Goal: Use online tool/utility: Utilize a website feature to perform a specific function

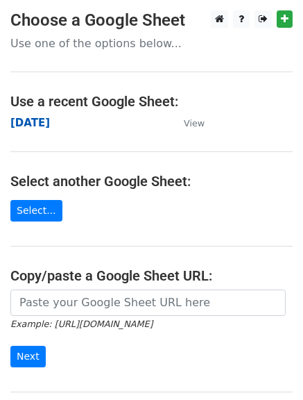
click at [39, 126] on strong "[DATE]" at bounding box center [30, 123] width 40 height 12
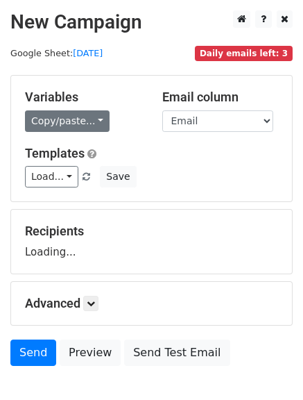
click at [93, 122] on link "Copy/paste..." at bounding box center [67, 121] width 85 height 22
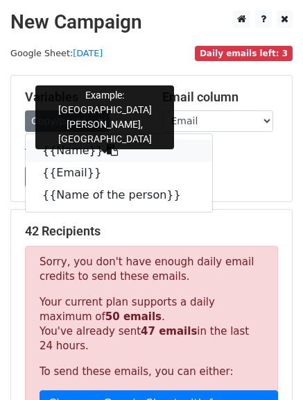
click at [100, 149] on link "{{Name}}" at bounding box center [119, 150] width 187 height 22
